Goal: Register for event/course

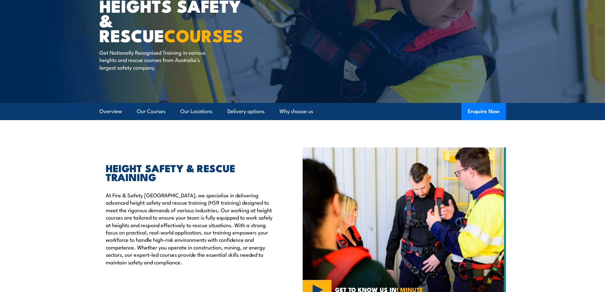
scroll to position [64, 0]
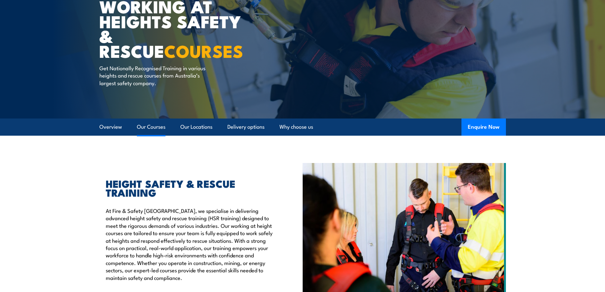
click at [144, 128] on link "Our Courses" at bounding box center [151, 127] width 29 height 17
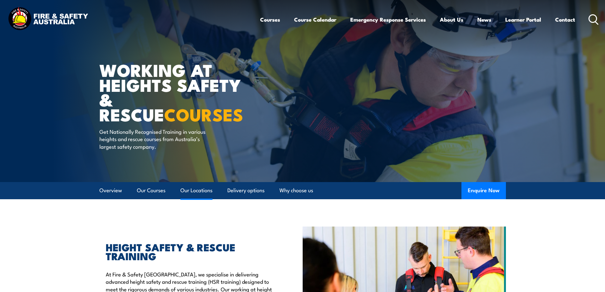
click at [186, 189] on link "Our Locations" at bounding box center [197, 190] width 32 height 17
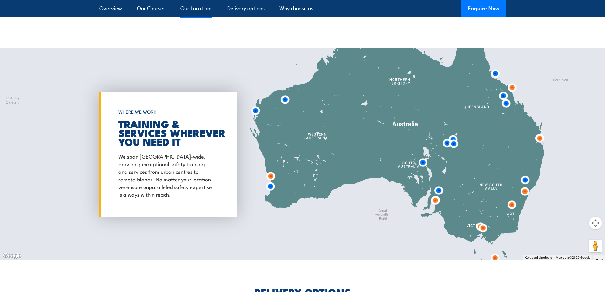
scroll to position [1026, 0]
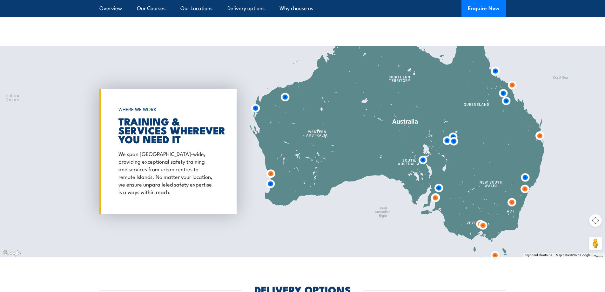
click at [524, 183] on img at bounding box center [525, 189] width 12 height 12
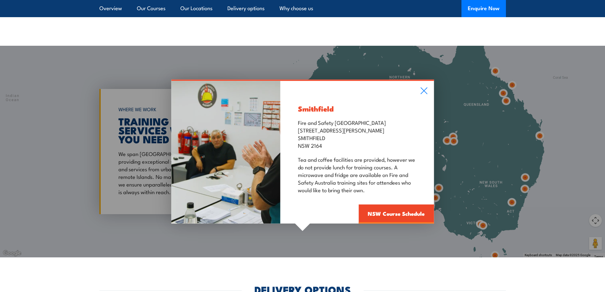
click at [17, 106] on div "Smithfield Fire and Safety Australia [STREET_ADDRESS][PERSON_NAME] Tea and coff…" at bounding box center [302, 152] width 605 height 212
click at [142, 11] on link "Our Courses" at bounding box center [151, 8] width 29 height 17
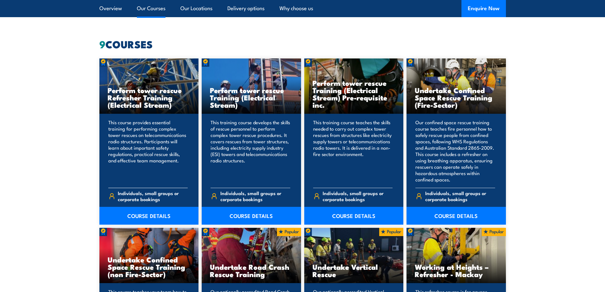
scroll to position [800, 0]
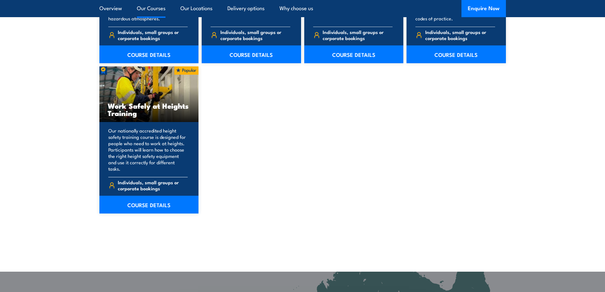
click at [124, 133] on p "Our nationally accredited height safety training course is designed for people …" at bounding box center [148, 149] width 80 height 44
click at [139, 196] on link "COURSE DETAILS" at bounding box center [148, 205] width 99 height 18
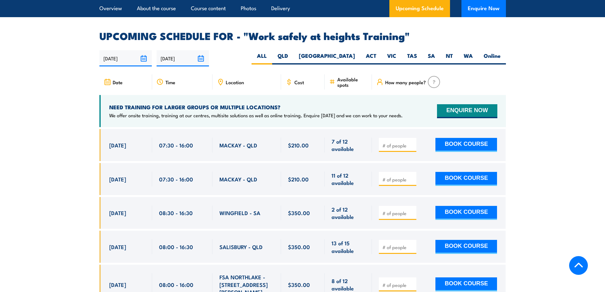
scroll to position [986, 0]
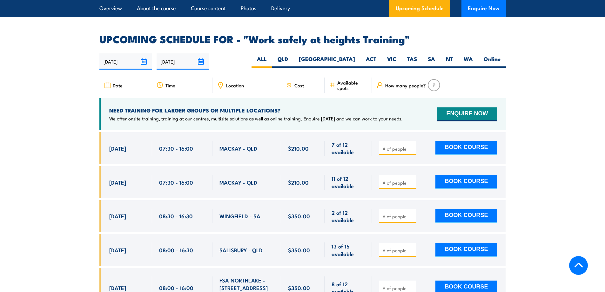
click at [223, 82] on icon at bounding box center [220, 85] width 7 height 7
click at [219, 82] on icon at bounding box center [221, 85] width 4 height 6
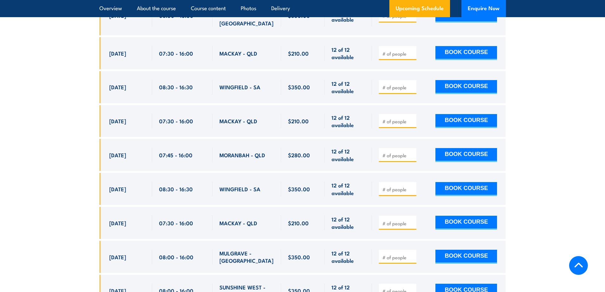
scroll to position [2194, 0]
